Goal: Transaction & Acquisition: Purchase product/service

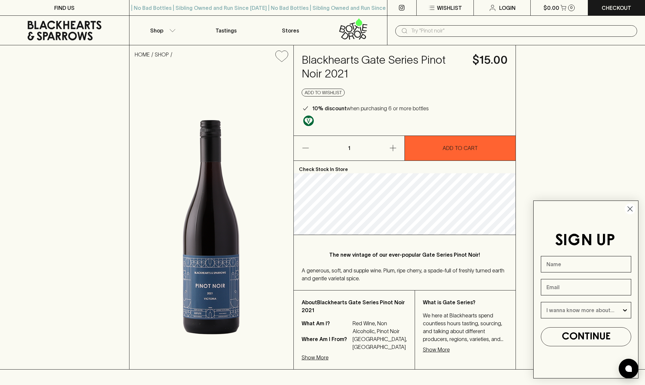
click at [394, 148] on icon "button" at bounding box center [392, 148] width 6 height 6
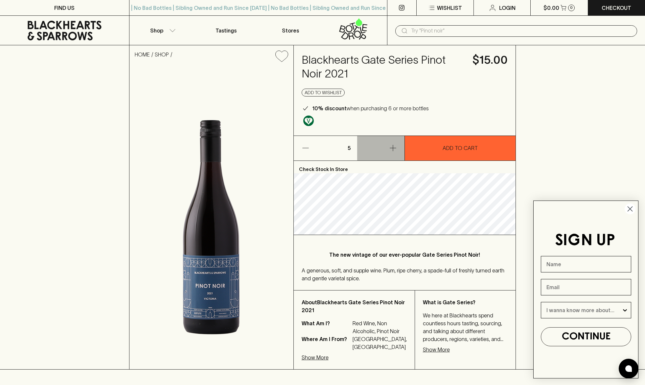
click at [394, 148] on icon "button" at bounding box center [392, 148] width 6 height 6
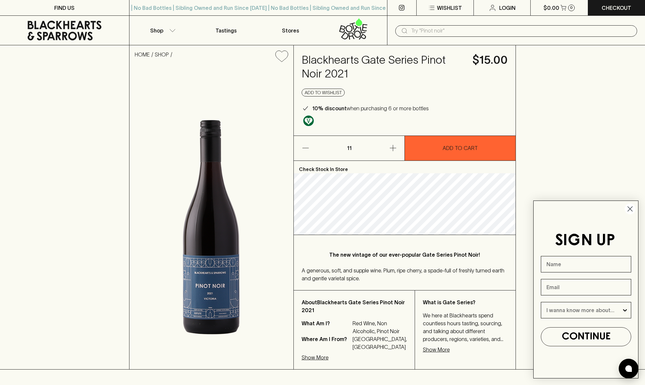
click at [394, 148] on icon "button" at bounding box center [392, 148] width 6 height 6
click at [459, 148] on p "ADD TO CART" at bounding box center [459, 148] width 35 height 8
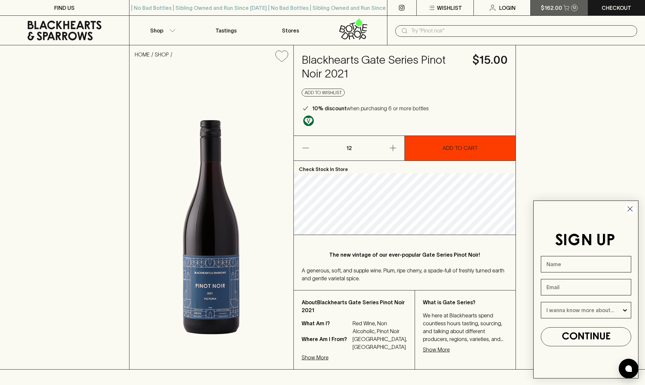
click at [547, 9] on p "$162.00" at bounding box center [550, 8] width 21 height 8
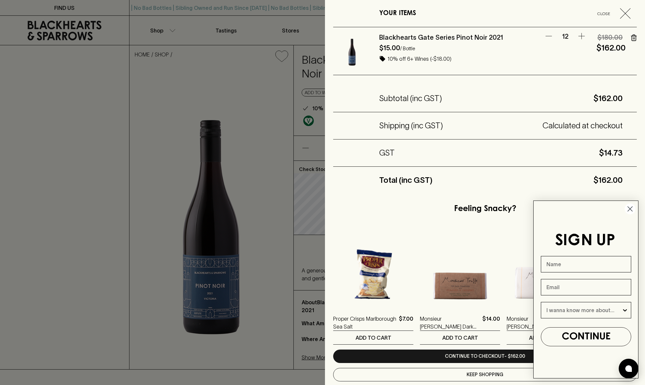
click at [630, 209] on circle "Close dialog" at bounding box center [629, 209] width 11 height 11
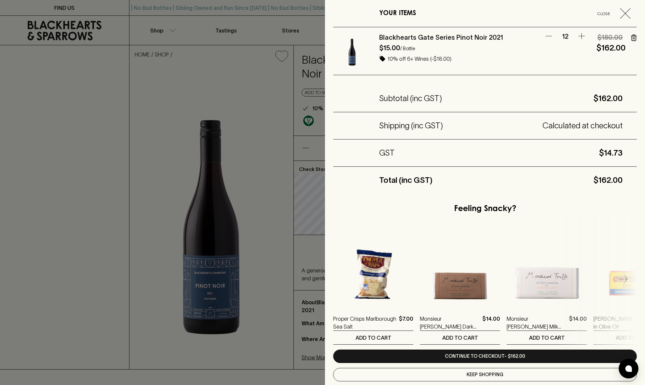
scroll to position [13, 0]
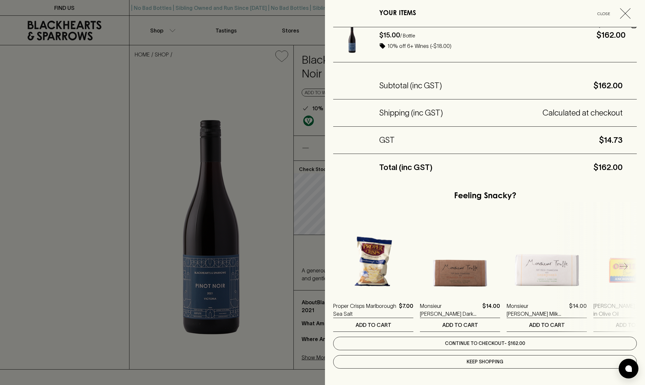
click at [466, 343] on link "Continue to checkout - $162.00" at bounding box center [484, 343] width 303 height 13
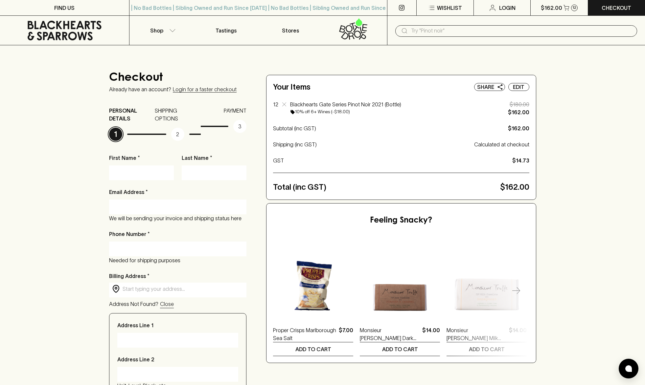
click at [125, 173] on input "First Name *" at bounding box center [141, 172] width 55 height 11
click at [120, 170] on input "First Name *" at bounding box center [141, 172] width 55 height 11
type input "Luke"
type input "Flood"
type input "luke@actualsize.com.au"
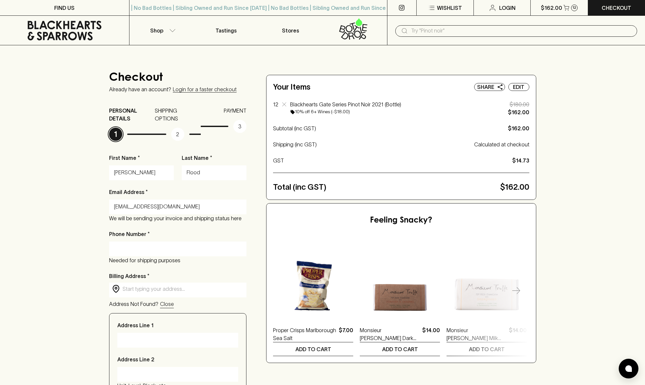
click at [129, 247] on input "Phone Number *" at bounding box center [178, 249] width 128 height 11
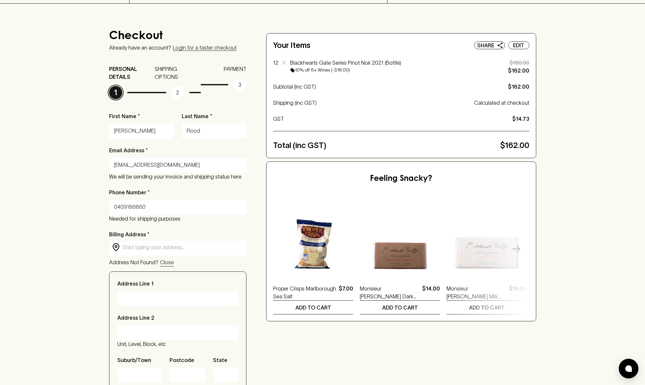
scroll to position [54, 0]
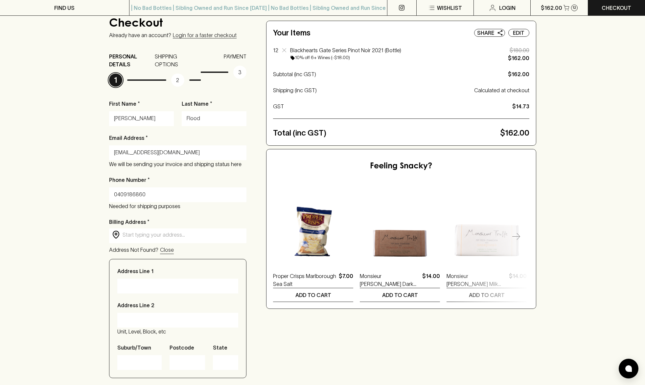
type input "0409186860"
click at [157, 235] on input "text" at bounding box center [182, 235] width 121 height 8
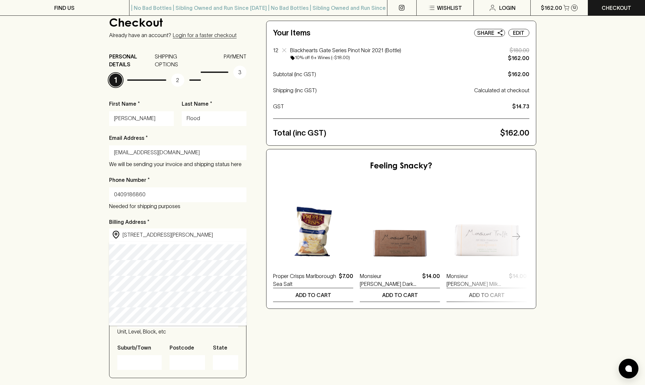
type input "49 Ewing Street, Brunswick VIC, Australia"
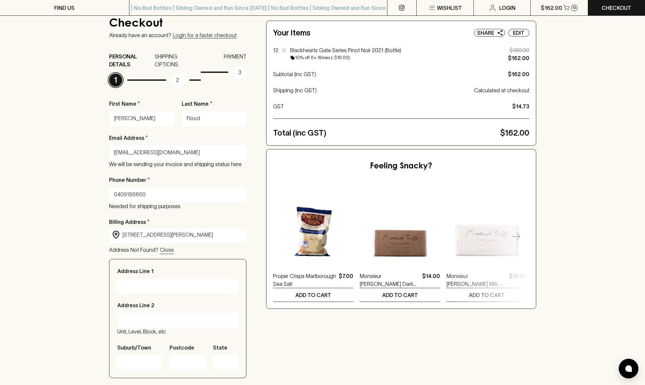
type input "49 Ewing Street"
type input "[GEOGRAPHIC_DATA]"
type input "3056"
type input "Victoria"
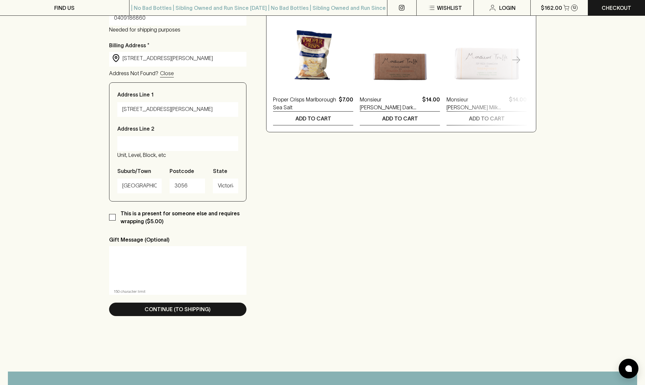
scroll to position [206, 0]
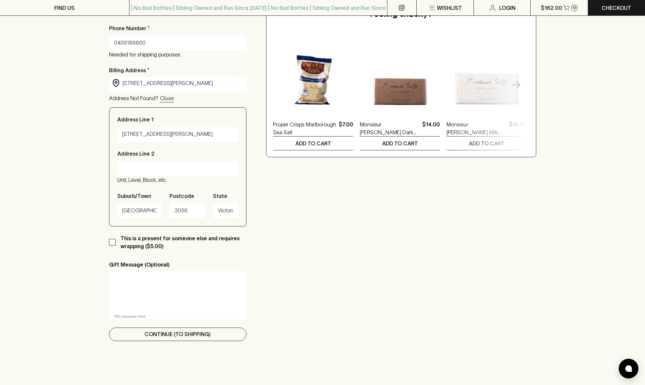
type input "49 Ewing Street, Brunswick VIC, Australia"
click at [168, 333] on p "Continue (To Shipping)" at bounding box center [177, 334] width 66 height 8
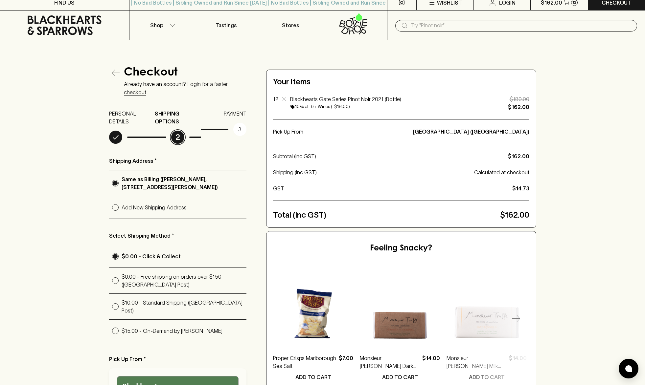
scroll to position [6, 0]
click at [114, 274] on input "$0.00 - Free shipping on orders over $150 (Australia Post)" at bounding box center [115, 280] width 12 height 12
radio input "true"
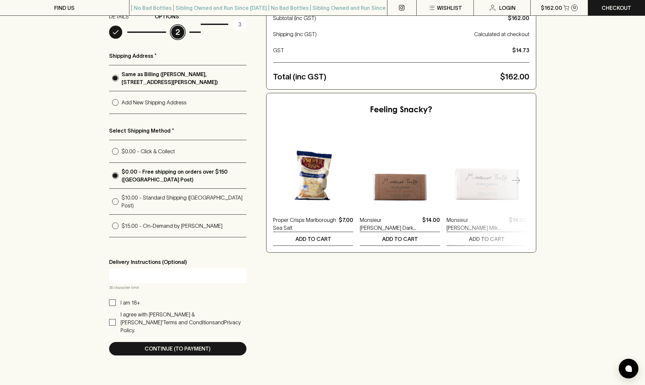
scroll to position [108, 0]
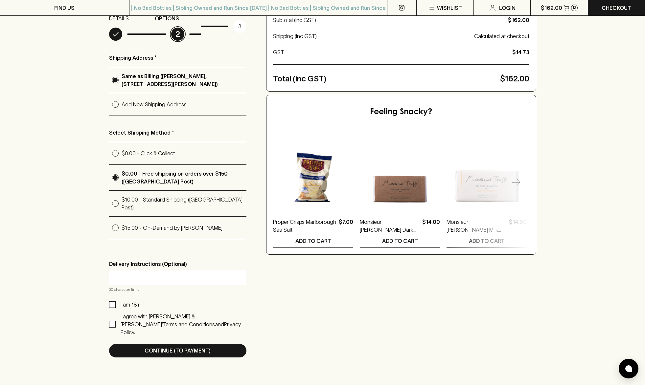
click at [112, 301] on input "I am 18+" at bounding box center [112, 304] width 7 height 7
checkbox input "true"
click at [110, 321] on input "I agree with Blackhearts & Sparrows’ Terms and Conditions and Privacy Policy." at bounding box center [112, 324] width 7 height 7
checkbox input "true"
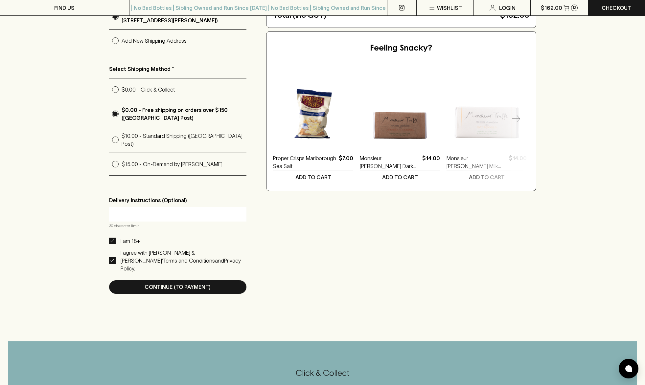
scroll to position [178, 0]
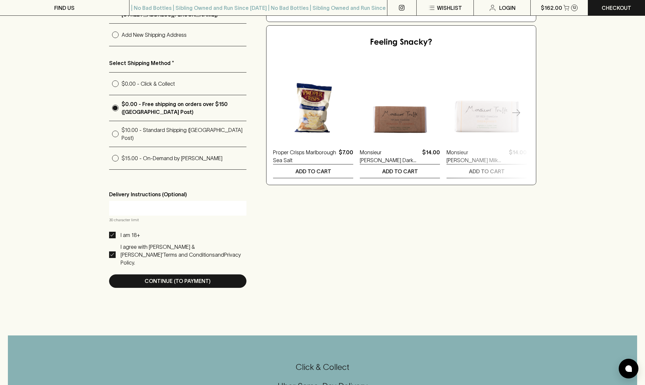
click at [114, 77] on input "$0.00 - Click & Collect" at bounding box center [115, 83] width 12 height 12
radio input "true"
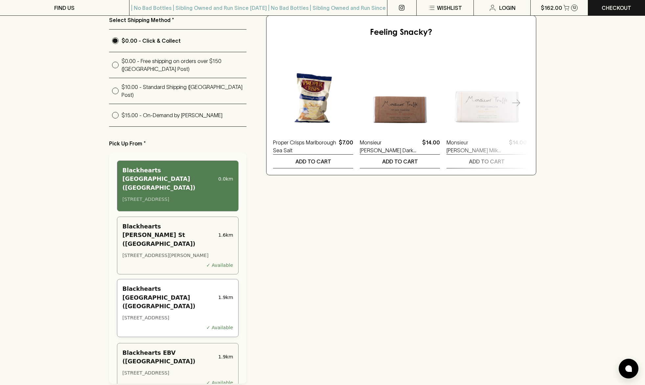
scroll to position [221, 0]
click at [167, 284] on div "Blackhearts Lygon Street (Brunswick East)" at bounding box center [168, 297] width 93 height 26
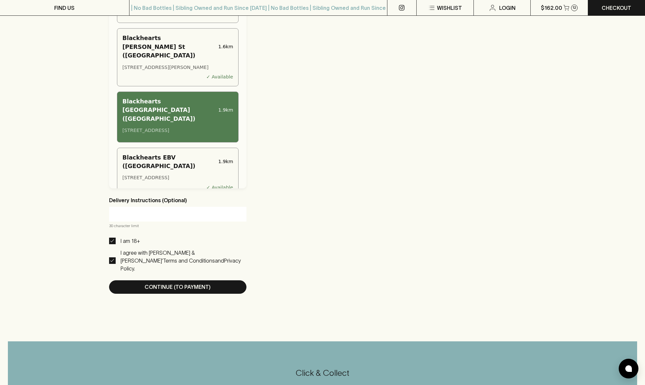
scroll to position [418, 0]
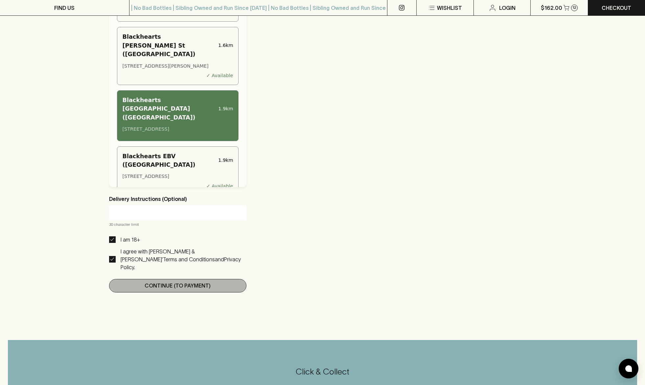
click at [152, 282] on p "Continue (To Payment)" at bounding box center [177, 286] width 66 height 8
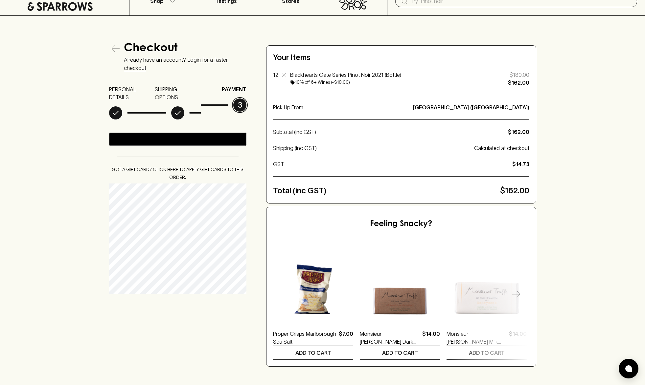
scroll to position [46, 0]
